Goal: Information Seeking & Learning: Learn about a topic

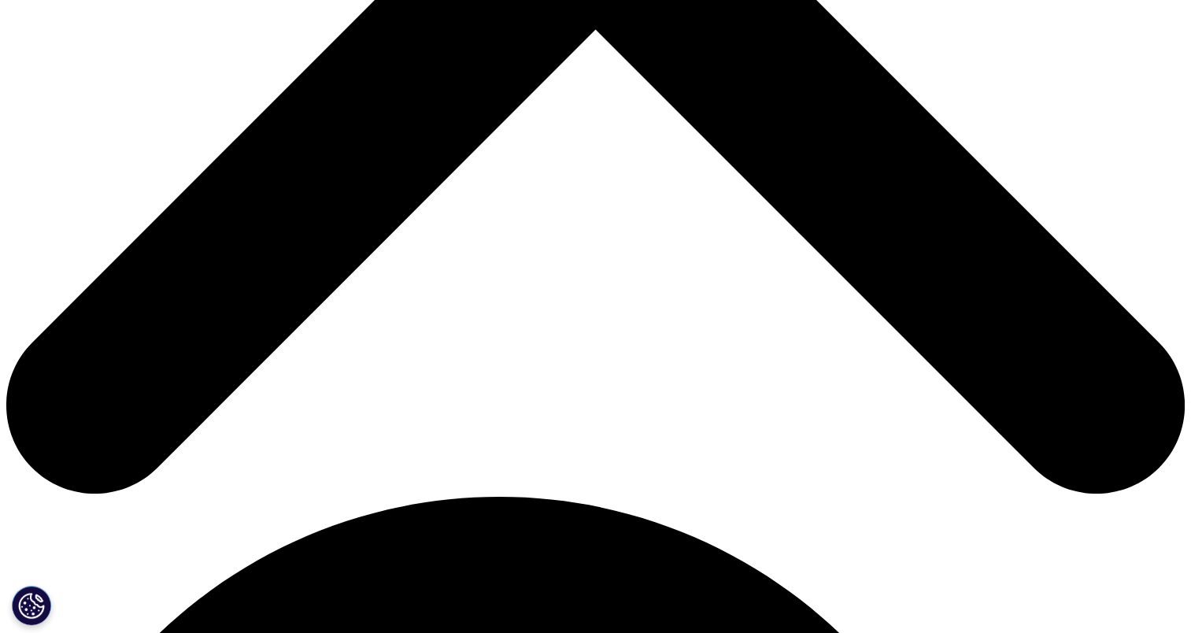
scroll to position [787, 0]
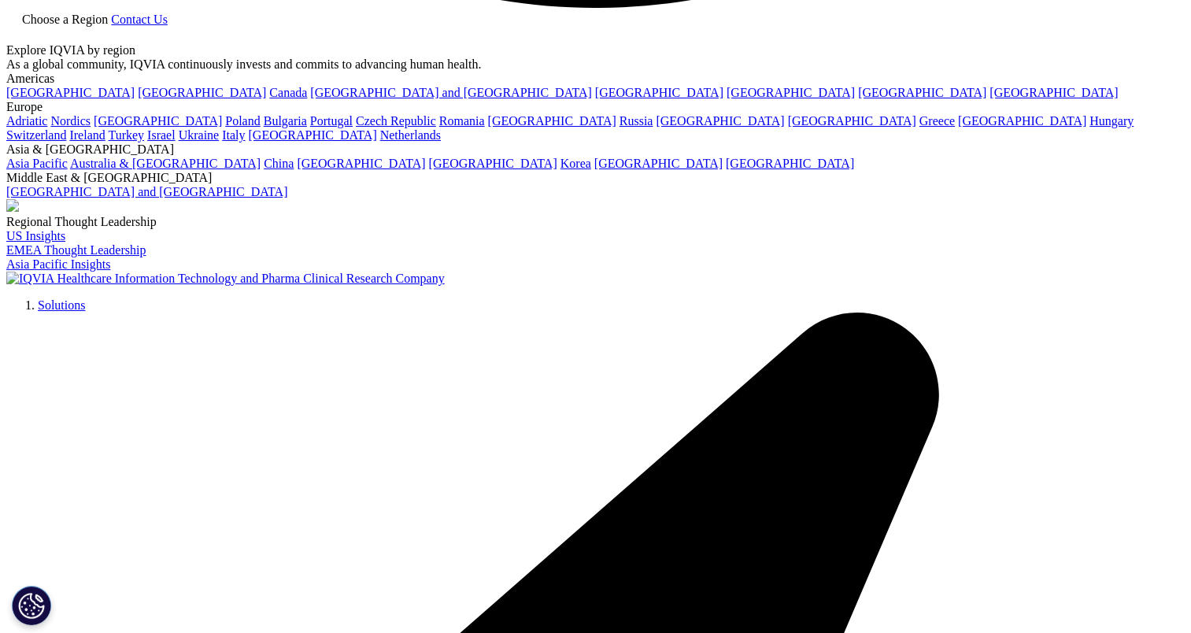
scroll to position [3463, 0]
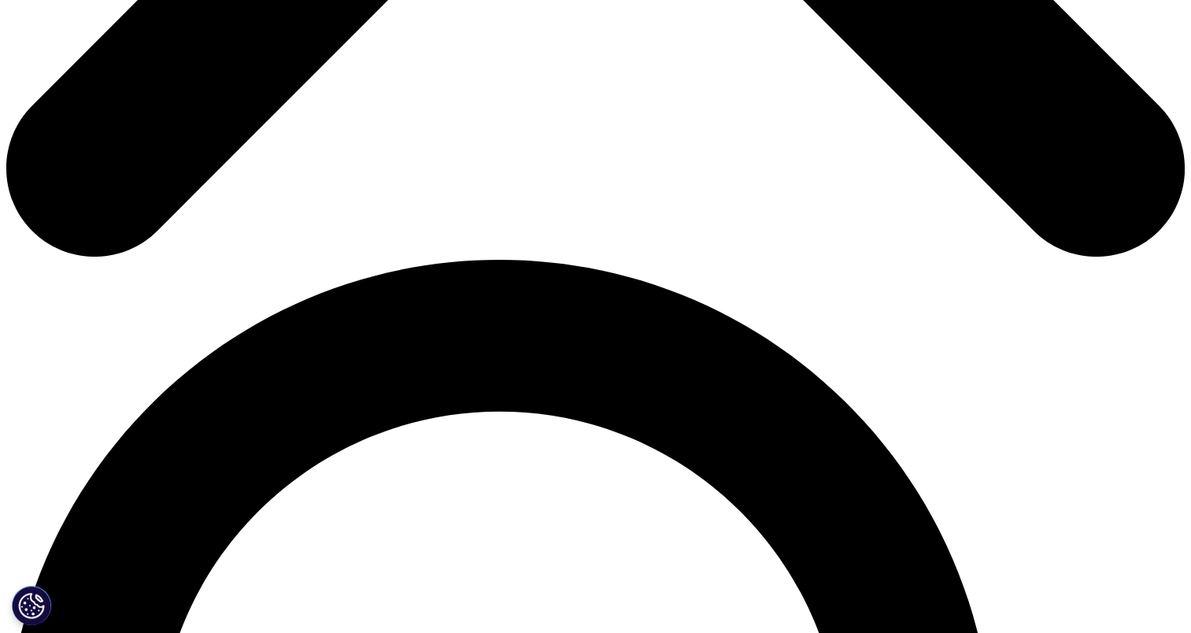
scroll to position [866, 0]
